Goal: Information Seeking & Learning: Check status

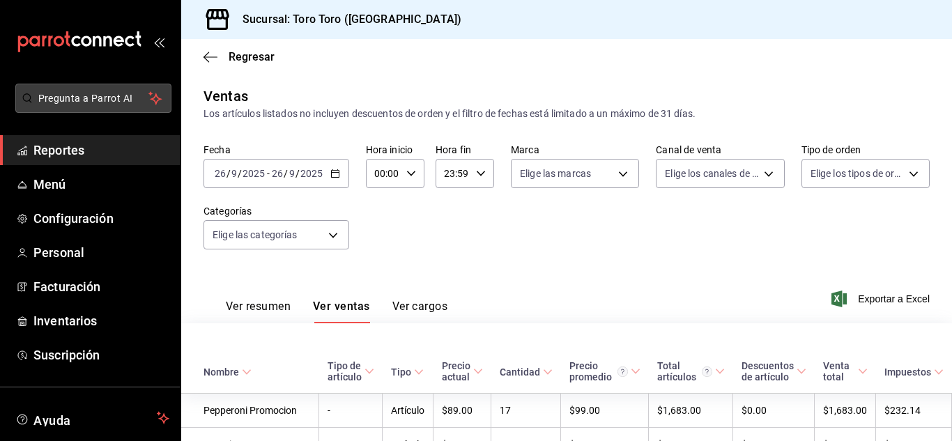
scroll to position [1073, 0]
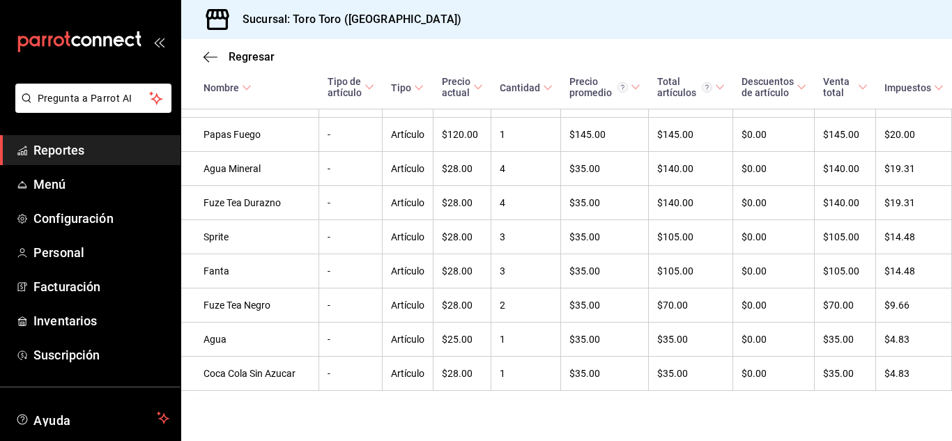
click at [68, 150] on span "Reportes" at bounding box center [101, 150] width 136 height 19
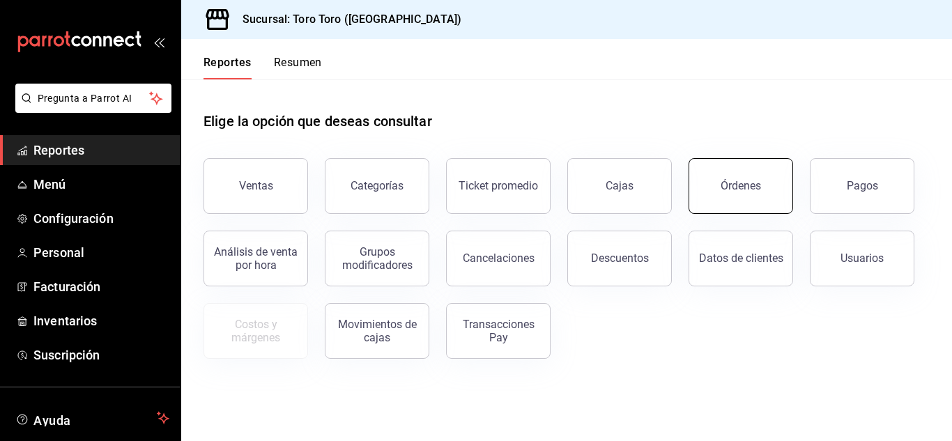
click at [741, 195] on button "Órdenes" at bounding box center [740, 186] width 104 height 56
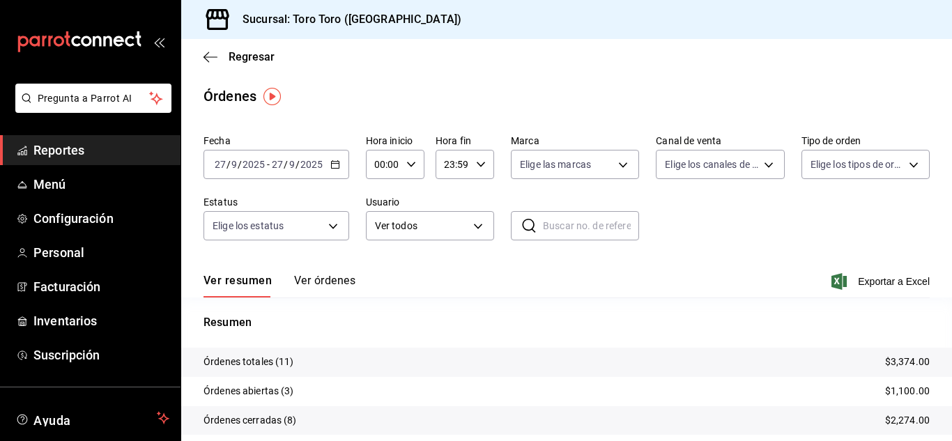
click at [88, 153] on span "Reportes" at bounding box center [101, 150] width 136 height 19
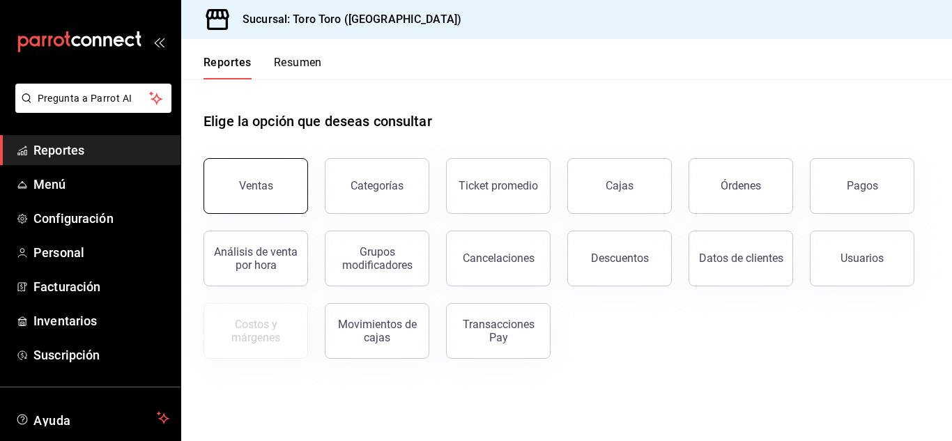
click at [284, 194] on button "Ventas" at bounding box center [255, 186] width 104 height 56
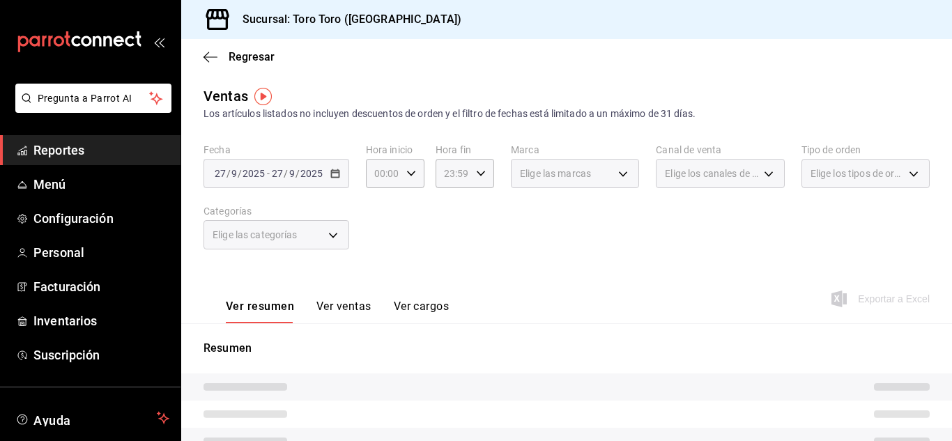
click at [409, 304] on button "Ver cargos" at bounding box center [422, 312] width 56 height 24
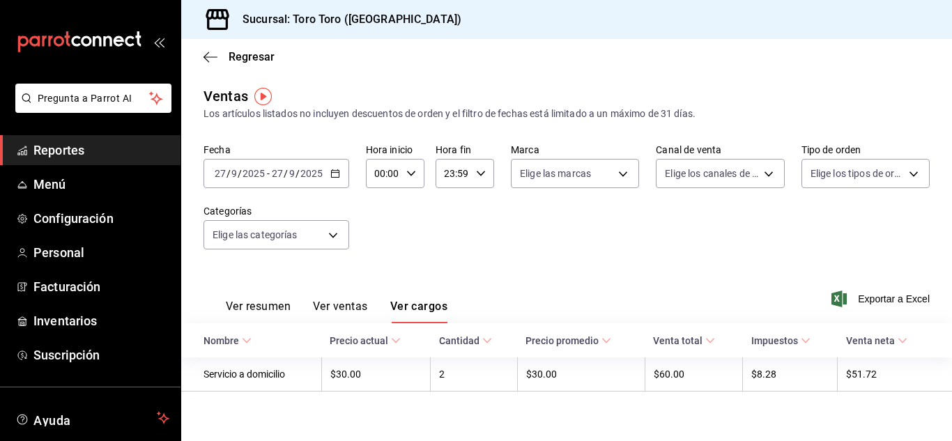
click at [45, 154] on span "Reportes" at bounding box center [101, 150] width 136 height 19
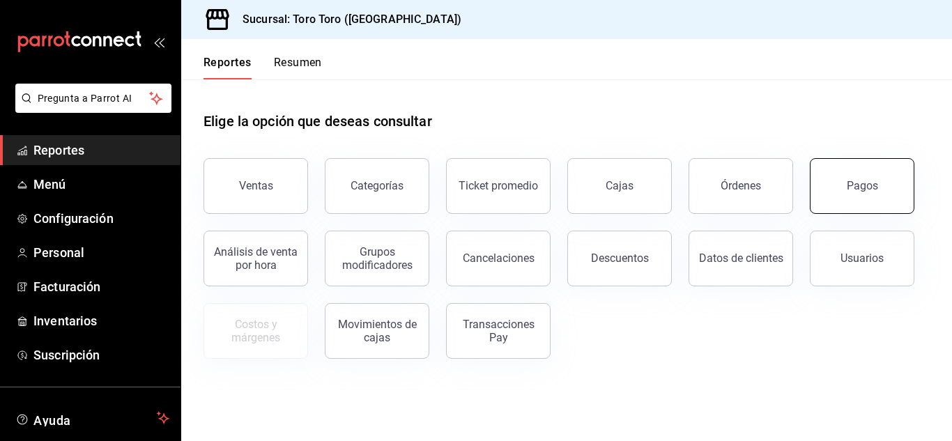
click at [883, 192] on button "Pagos" at bounding box center [861, 186] width 104 height 56
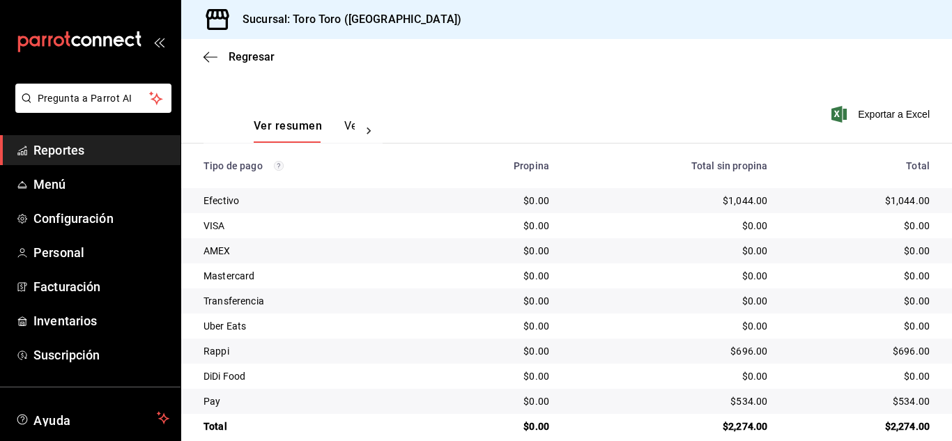
scroll to position [199, 0]
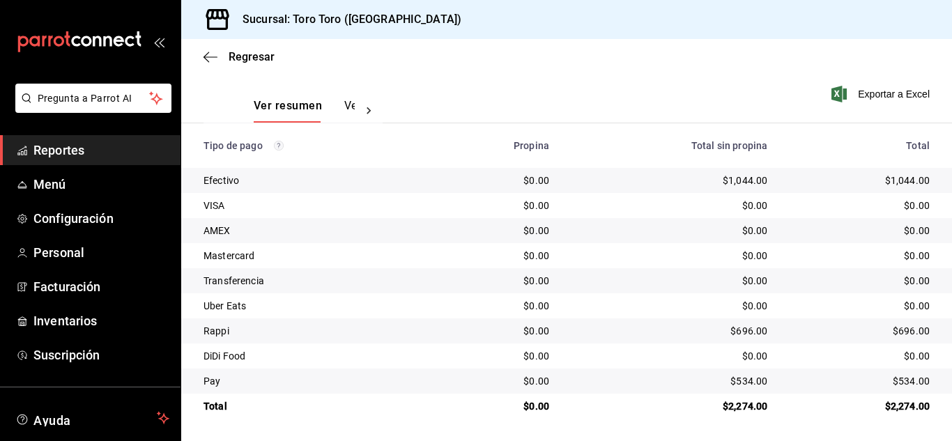
click at [75, 143] on span "Reportes" at bounding box center [101, 150] width 136 height 19
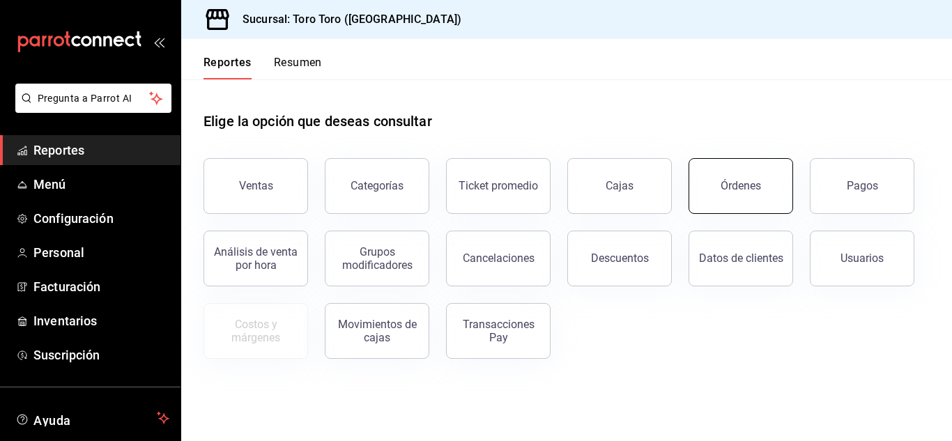
click at [747, 202] on button "Órdenes" at bounding box center [740, 186] width 104 height 56
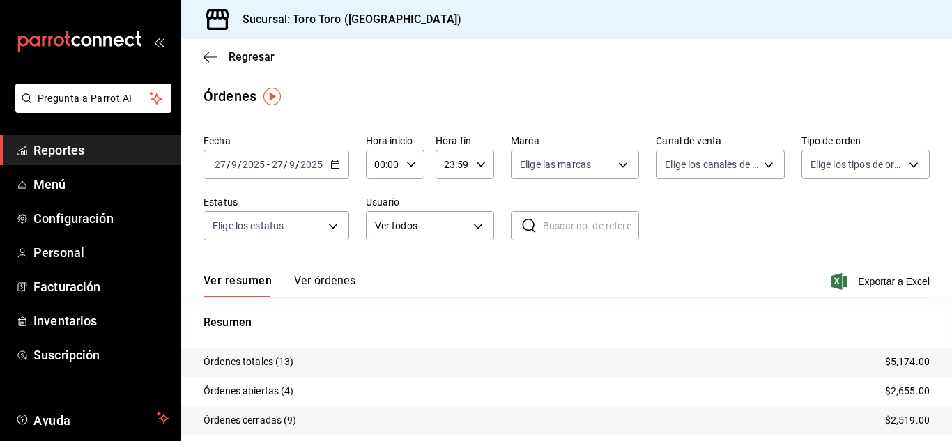
click at [97, 148] on span "Reportes" at bounding box center [101, 150] width 136 height 19
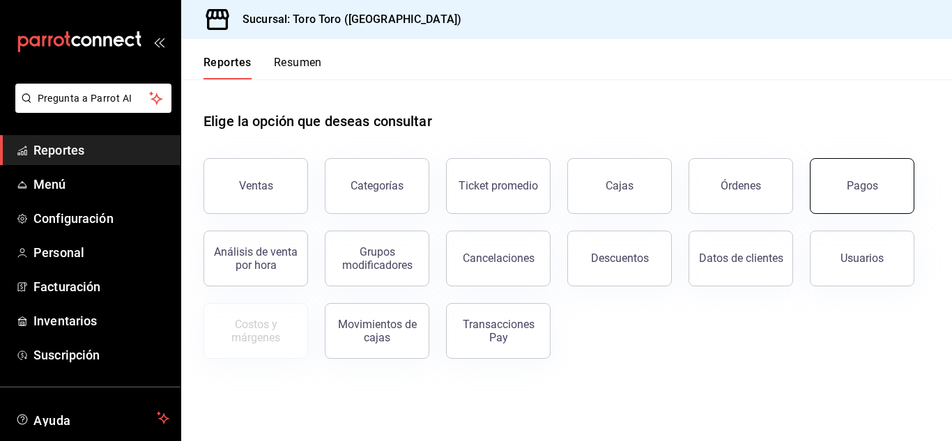
click at [847, 188] on div "Pagos" at bounding box center [861, 185] width 31 height 13
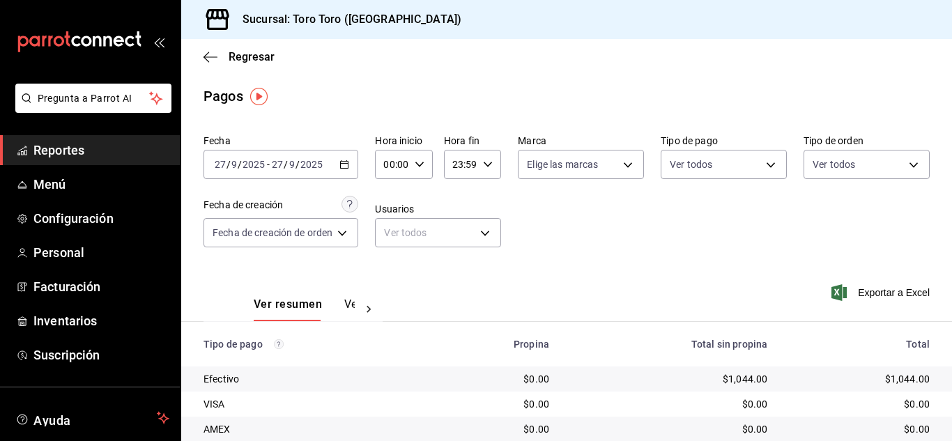
click at [63, 151] on span "Reportes" at bounding box center [101, 150] width 136 height 19
